Goal: Communication & Community: Ask a question

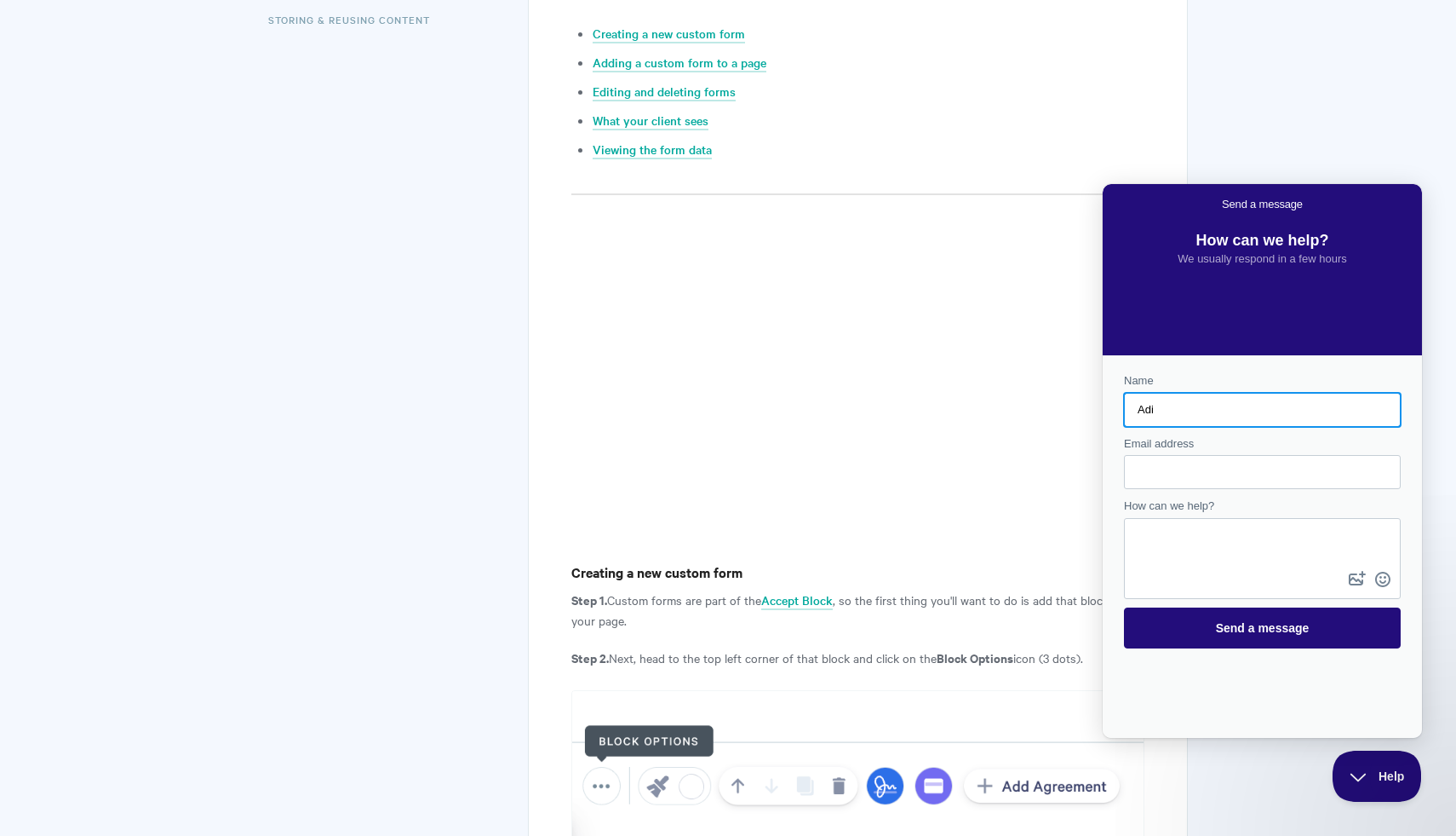
type input "Adi"
click at [1184, 473] on input "Email address" at bounding box center [1262, 472] width 250 height 31
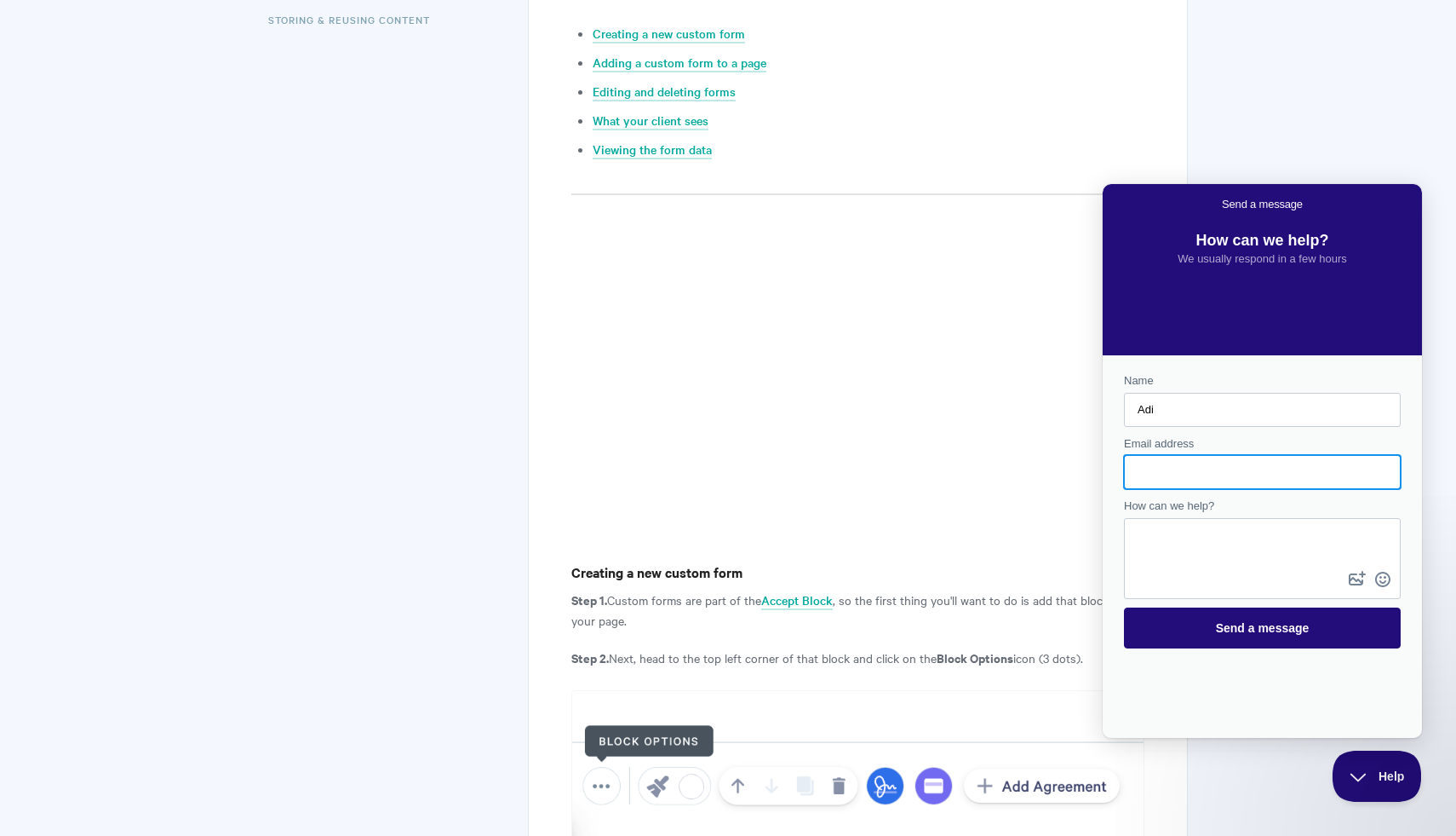
type input "[EMAIL_ADDRESS][DOMAIN_NAME]"
click at [1171, 551] on textarea "How can we help?" at bounding box center [1262, 543] width 273 height 47
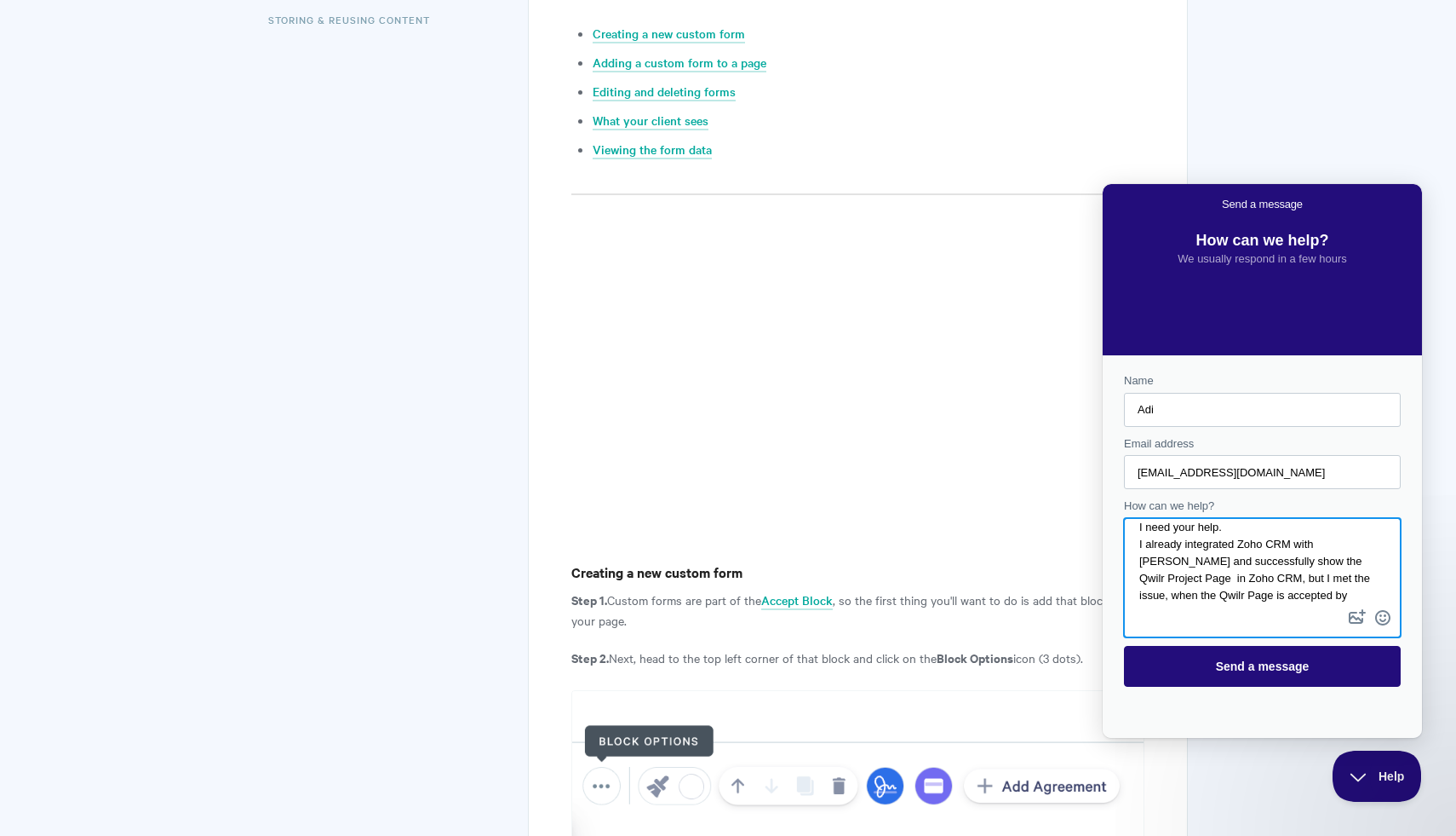
scroll to position [6, 0]
click at [1299, 585] on textarea "I need your help. I already integrated Zoho CRM with [PERSON_NAME] and successf…" at bounding box center [1262, 562] width 273 height 86
click at [1264, 602] on textarea "I need your help. I already integrated Zoho CRM with [PERSON_NAME] and successf…" at bounding box center [1262, 562] width 273 height 86
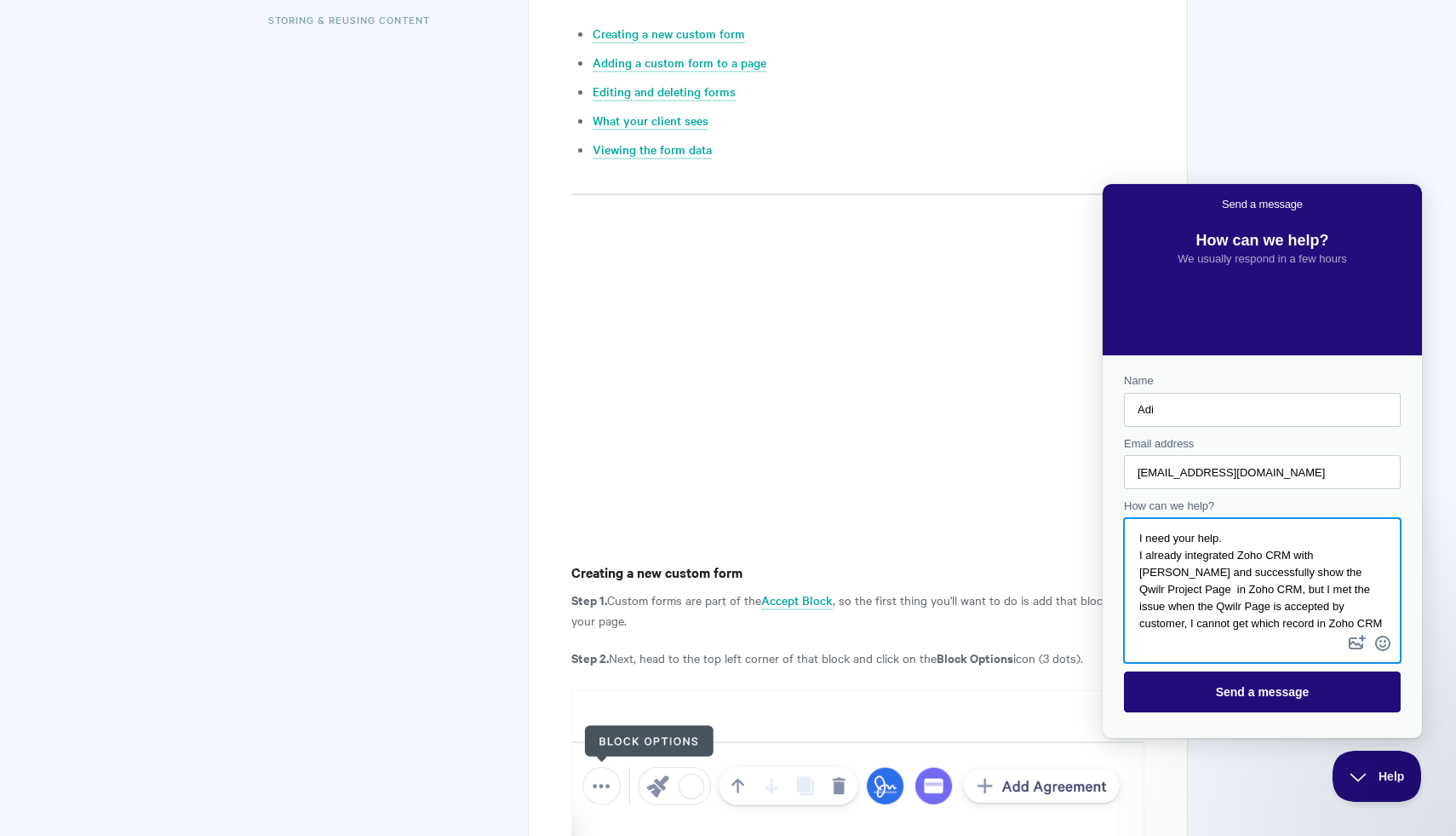
scroll to position [28, 0]
click at [1369, 579] on textarea "I need your help. I already integrated Zoho CRM with [PERSON_NAME] and successf…" at bounding box center [1262, 575] width 273 height 112
click at [1186, 617] on textarea "I need your help. I already integrated Zoho CRM with [PERSON_NAME] and successf…" at bounding box center [1262, 575] width 273 height 112
click at [1281, 622] on textarea "I need your help. I already integrated Zoho CRM with [PERSON_NAME] and successf…" at bounding box center [1262, 575] width 273 height 112
click at [1247, 615] on textarea "I need your help. I already integrated Zoho CRM with [PERSON_NAME] and successf…" at bounding box center [1262, 575] width 273 height 112
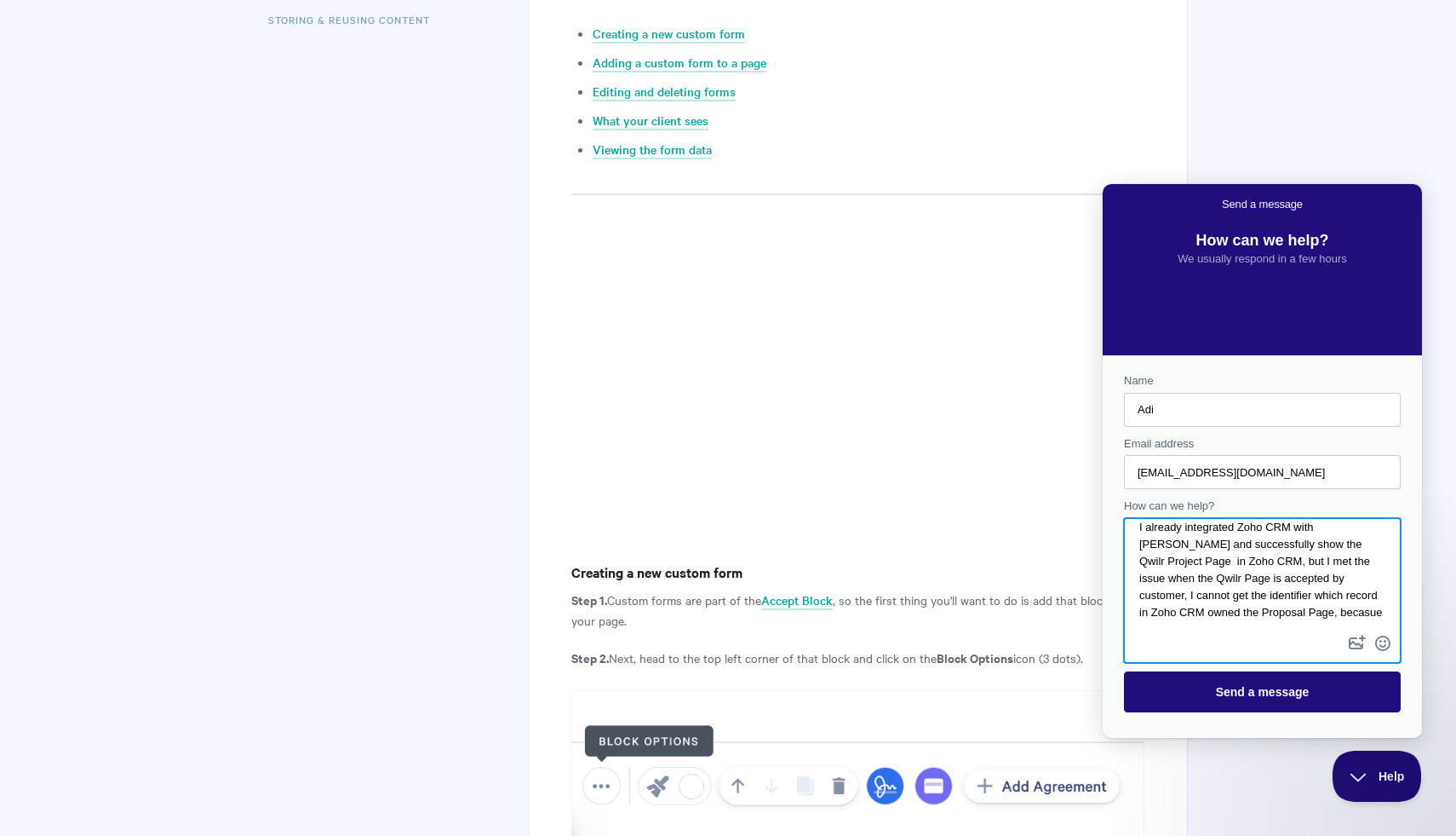
click at [1247, 615] on textarea "I need your help. I already integrated Zoho CRM with [PERSON_NAME] and successf…" at bounding box center [1262, 575] width 273 height 112
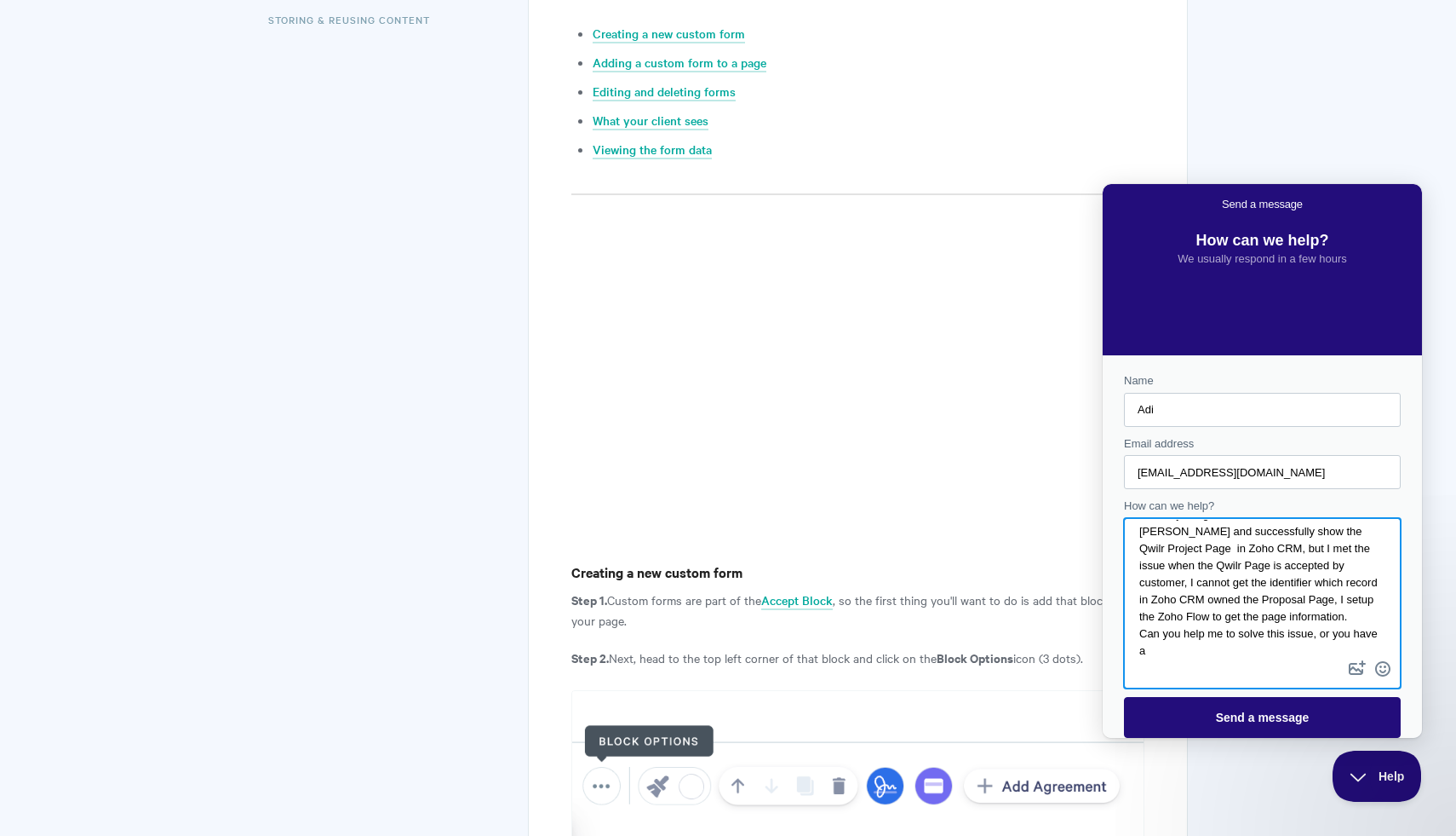
scroll to position [41, 0]
paste textarea "Hi [Name or Team], I need your assistance with an issue related to the Qwilr in…"
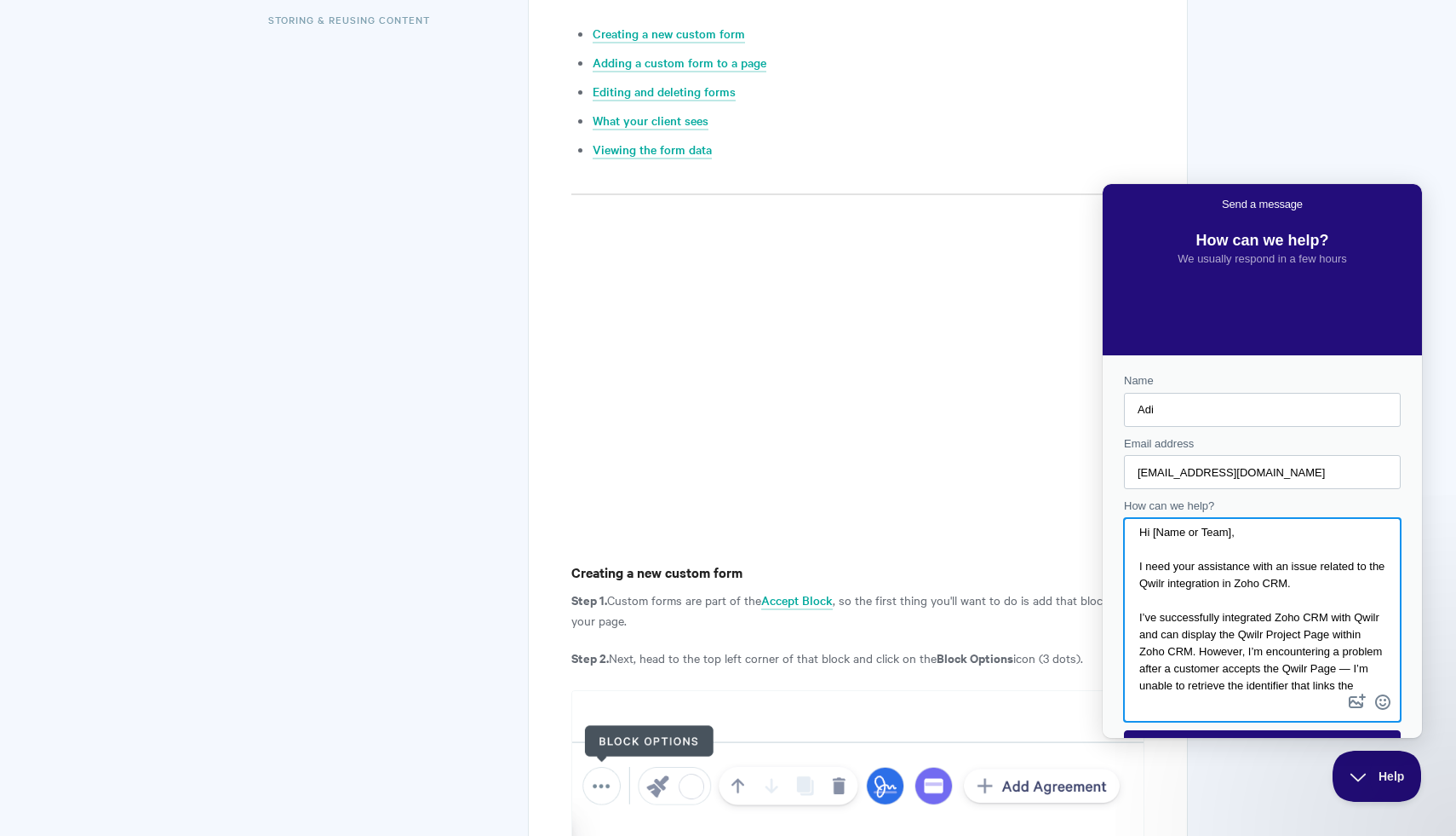
scroll to position [0, 0]
click at [1236, 540] on textarea "Hi [Name or Team], I need your assistance with an issue related to the Qwilr in…" at bounding box center [1262, 604] width 273 height 170
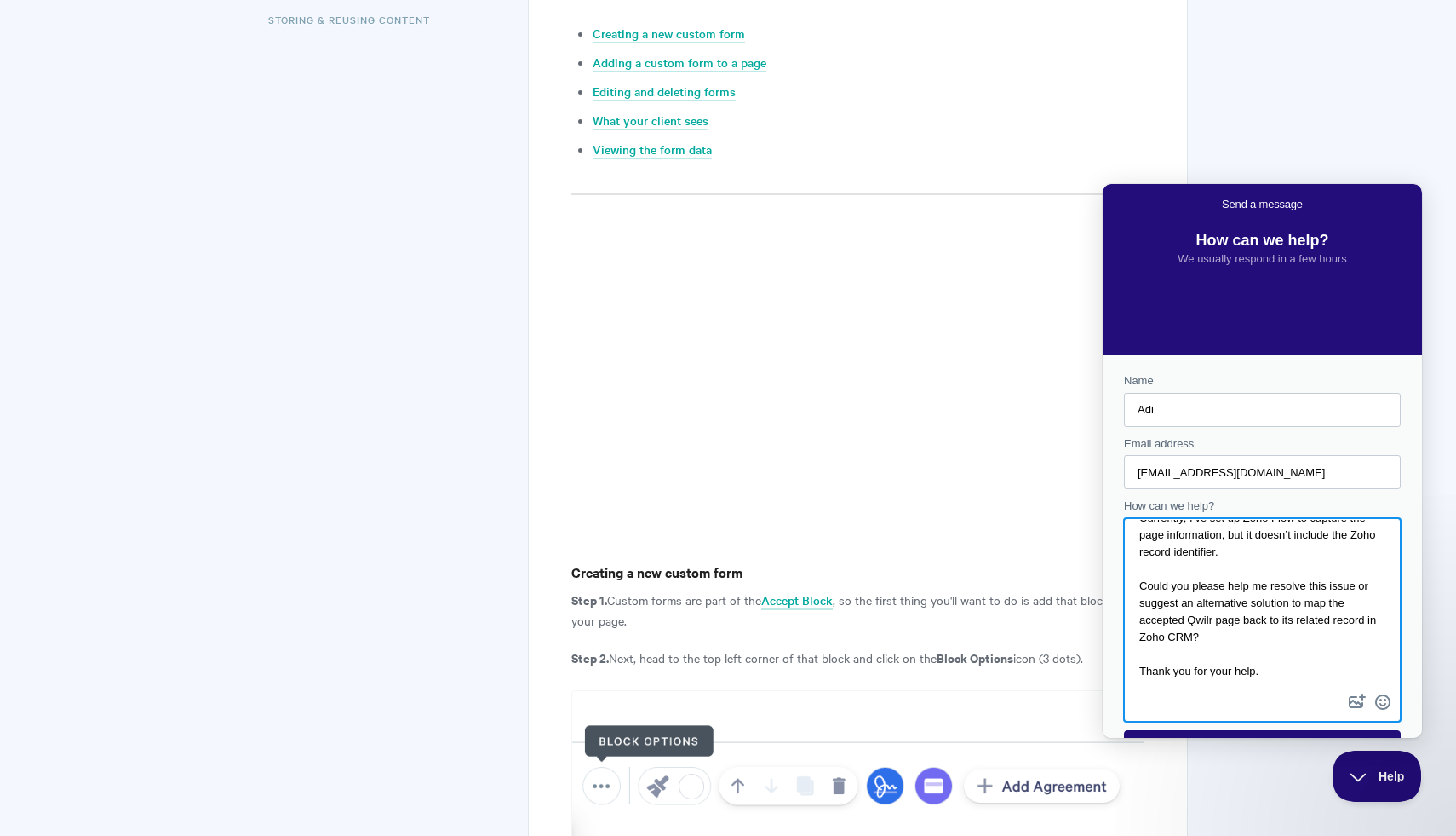
scroll to position [41, 0]
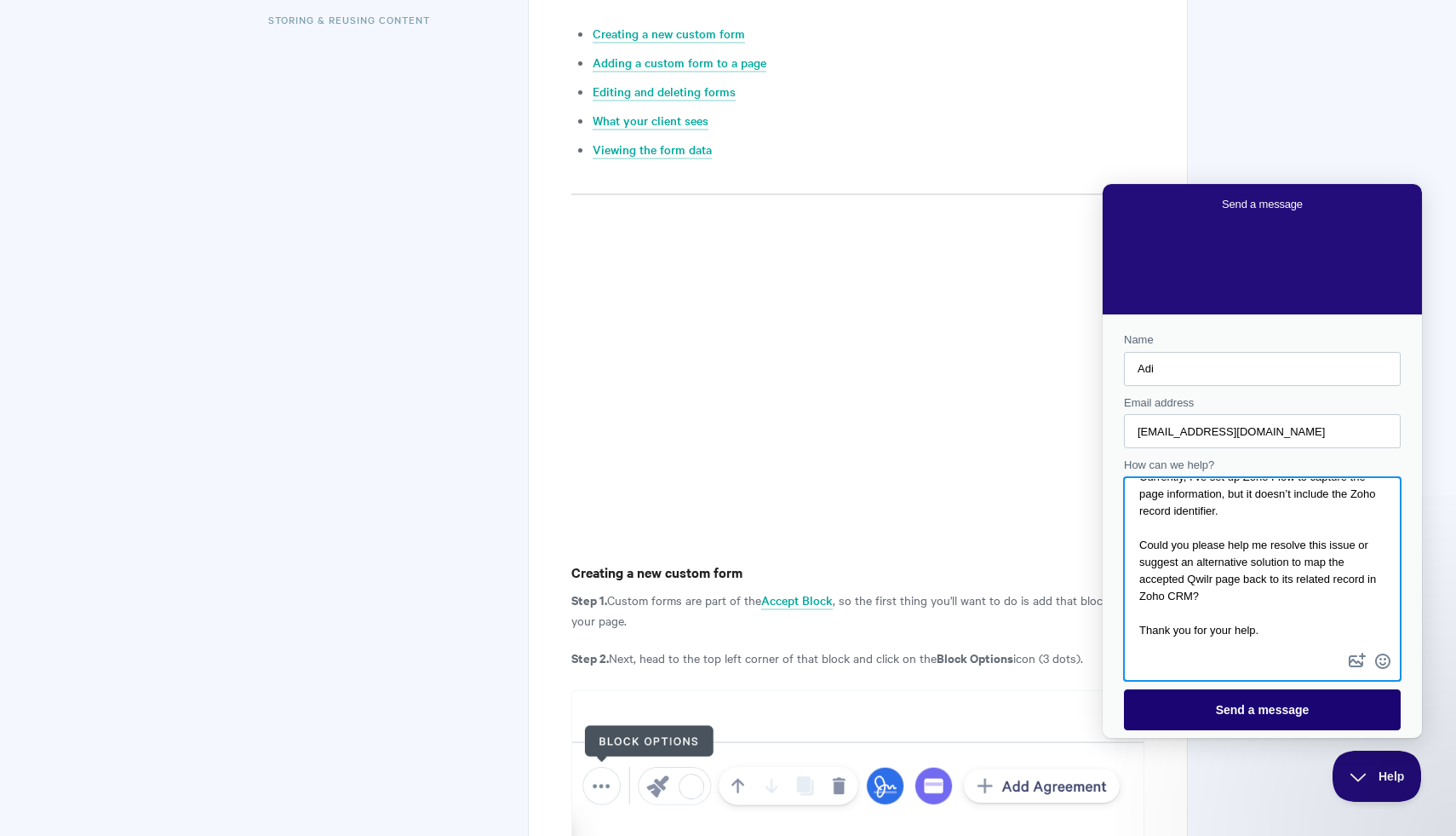
type textarea "Hi, I need your assistance with an issue related to the Qwilr integration in Zo…"
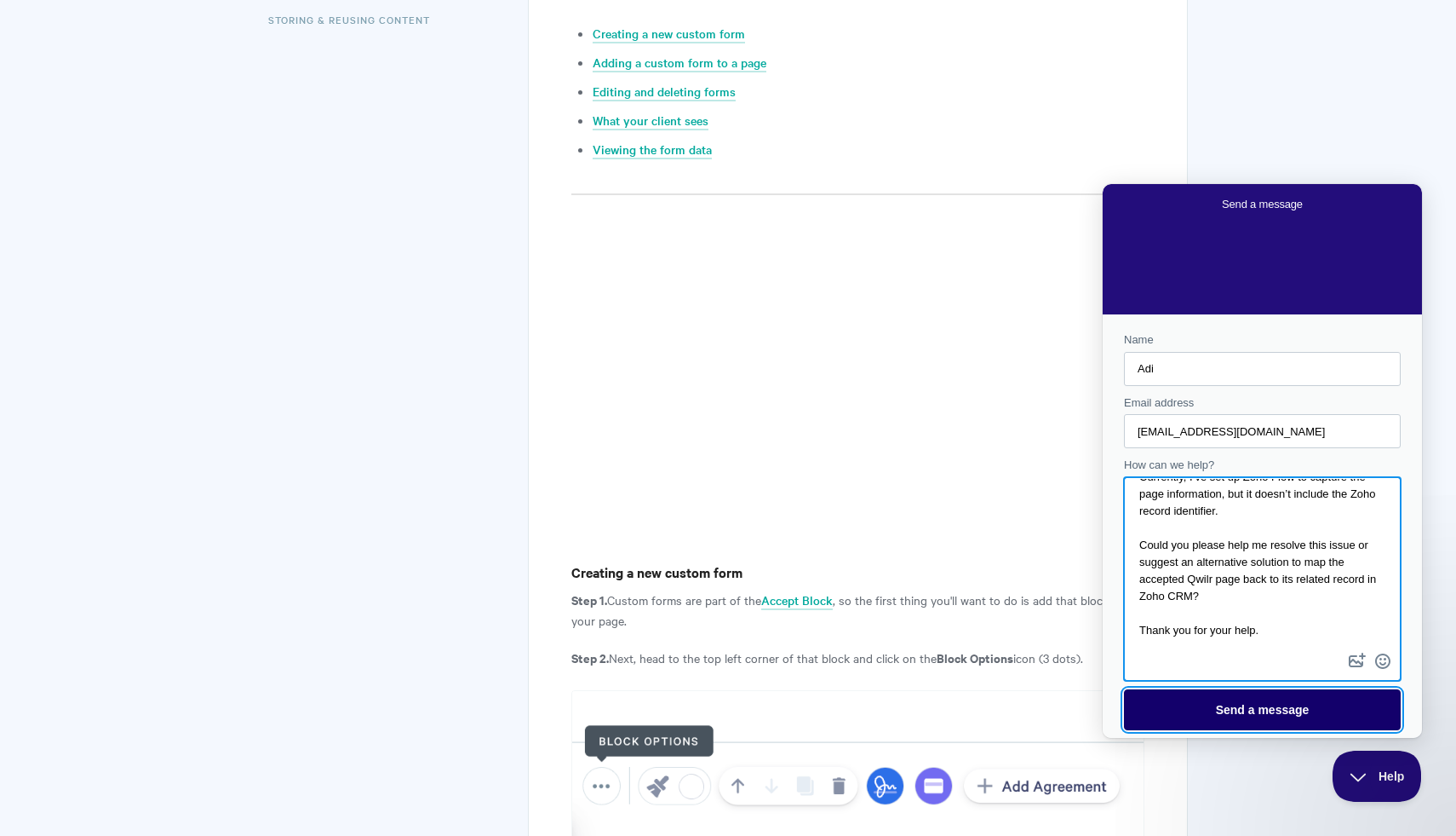
click at [1244, 708] on span "Send a message" at bounding box center [1263, 709] width 94 height 14
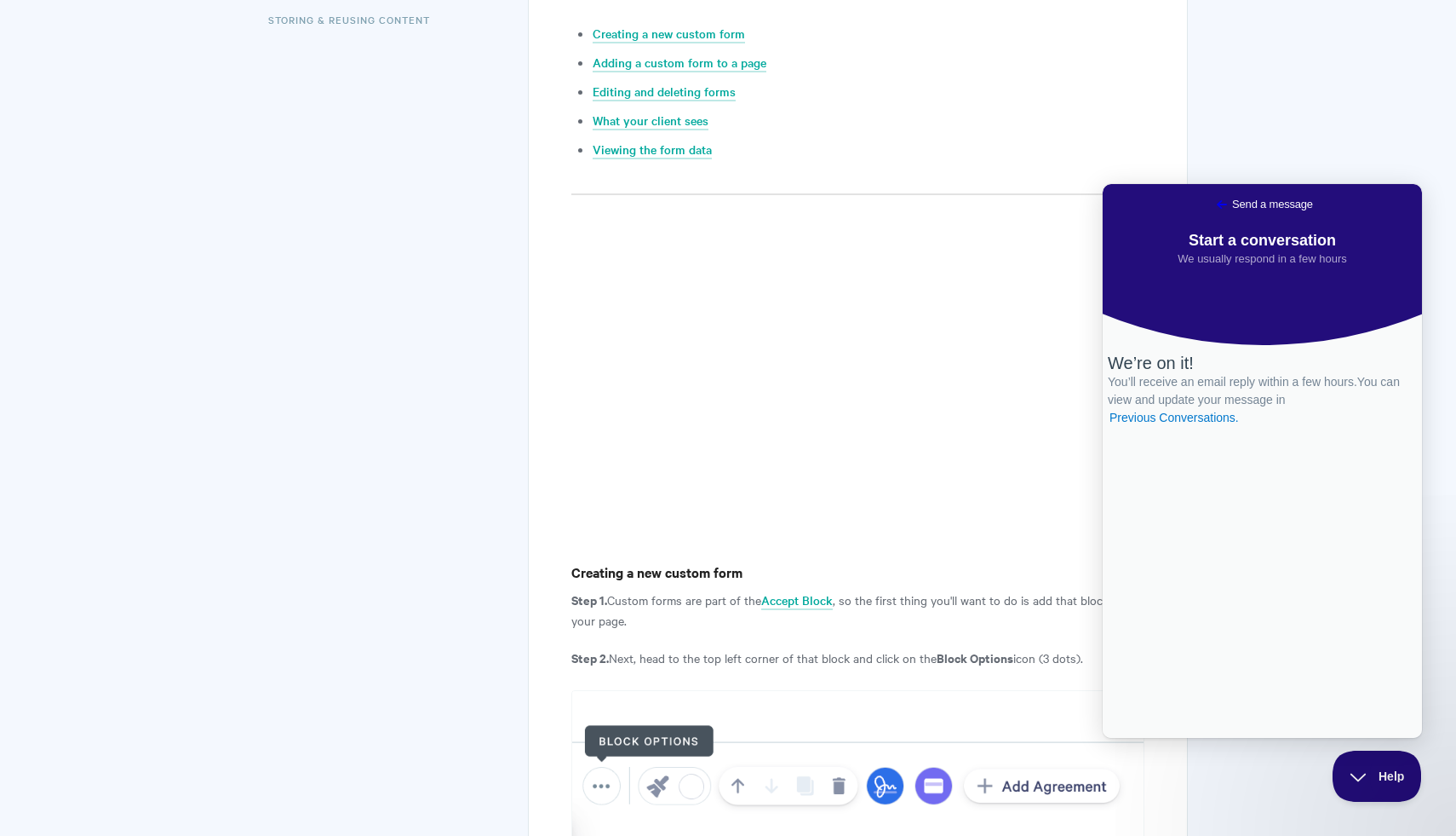
scroll to position [0, 0]
click at [1241, 427] on link "Previous Conversations ." at bounding box center [1174, 418] width 133 height 18
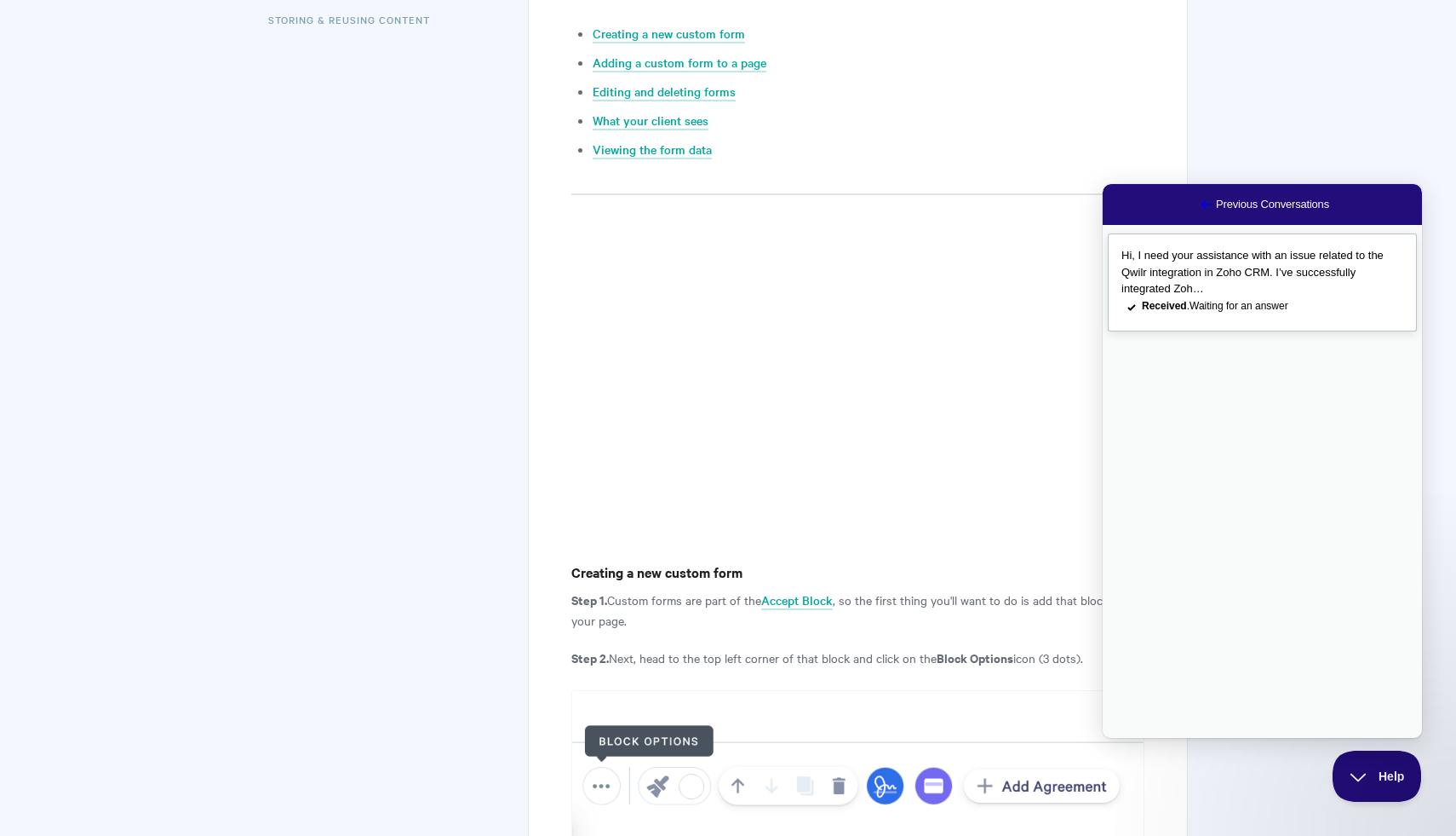
click at [1276, 275] on span "Hi, I need your assistance with an issue related to the Qwilr integration in Zo…" at bounding box center [1253, 272] width 262 height 46
click at [1137, 746] on button "Close" at bounding box center [1123, 757] width 31 height 22
click at [1260, 266] on span "Hi, I need your assistance with an issue related to the Qwilr integration in Zo…" at bounding box center [1253, 272] width 262 height 46
